Goal: Information Seeking & Learning: Learn about a topic

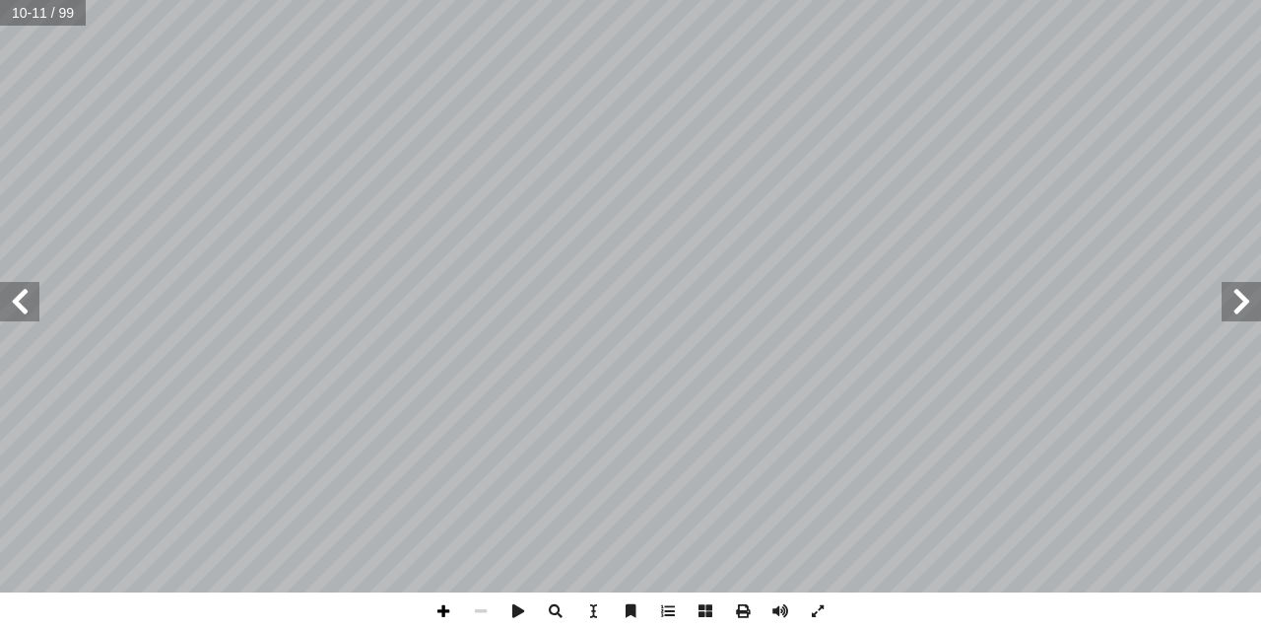
click at [445, 612] on span at bounding box center [443, 610] width 37 height 37
click at [445, 608] on span at bounding box center [443, 610] width 37 height 37
click at [479, 608] on span at bounding box center [480, 610] width 37 height 37
click at [443, 606] on span at bounding box center [443, 610] width 37 height 37
